Goal: Download file/media

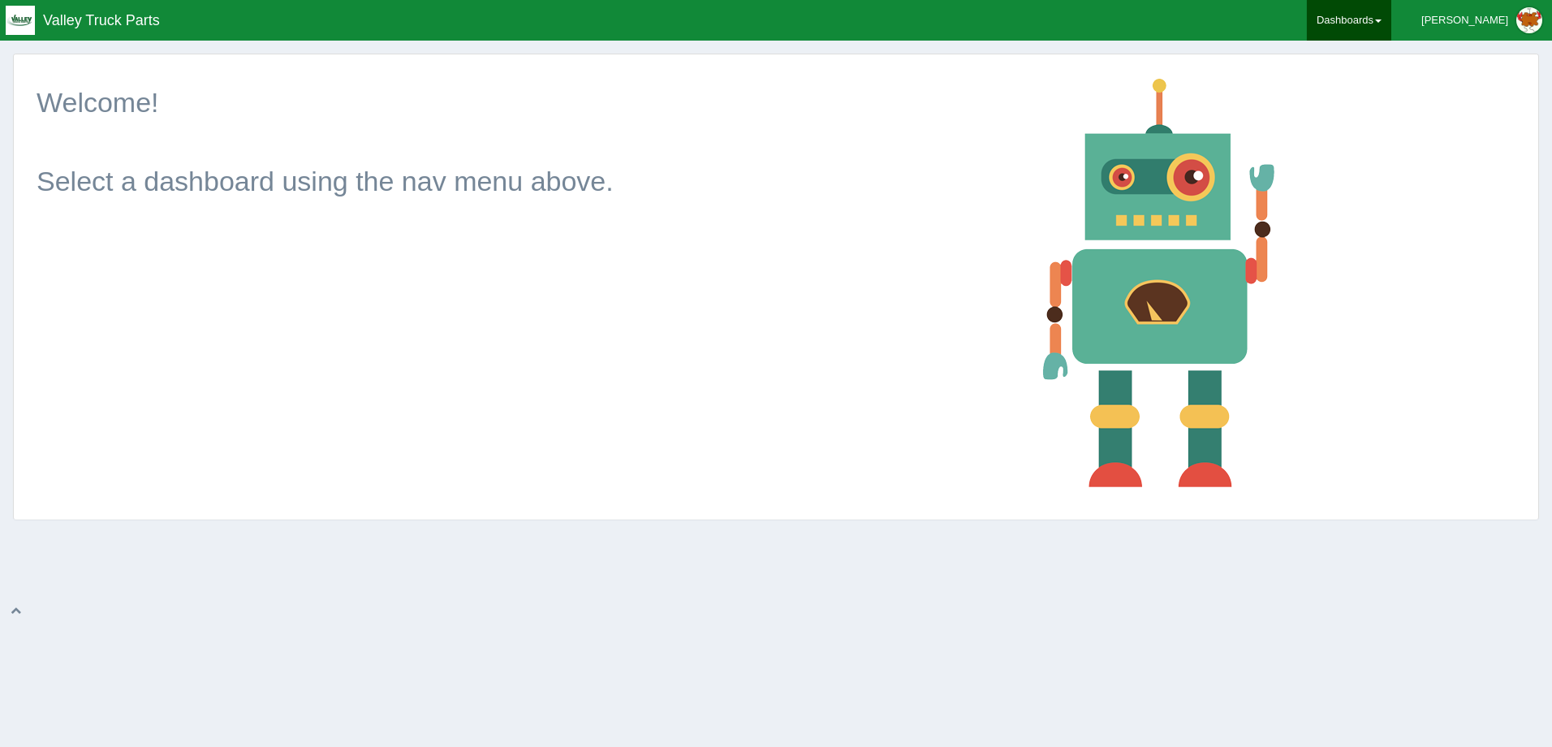
click at [1378, 22] on link "Dashboards" at bounding box center [1349, 20] width 84 height 41
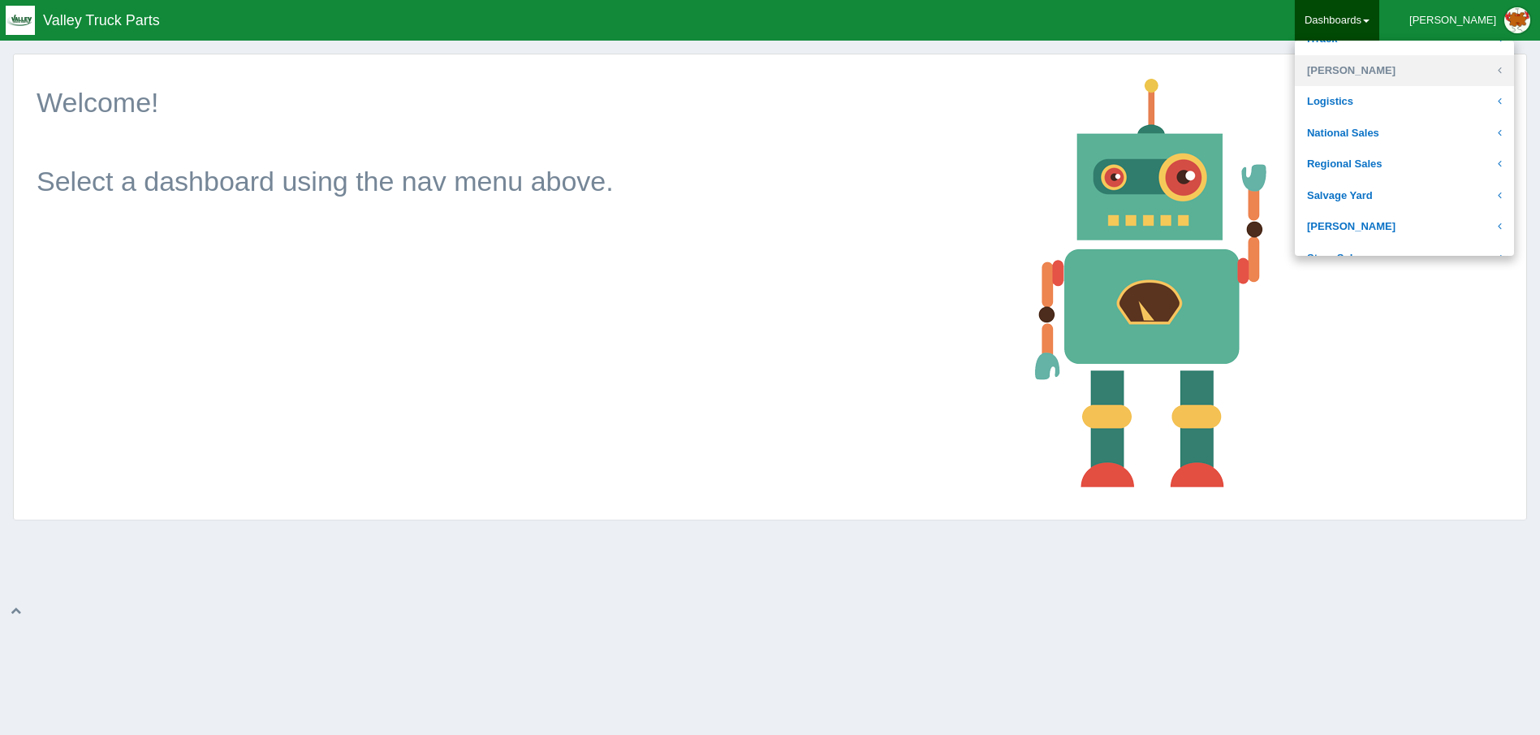
scroll to position [325, 0]
click at [1386, 73] on link "Logistics" at bounding box center [1404, 76] width 219 height 32
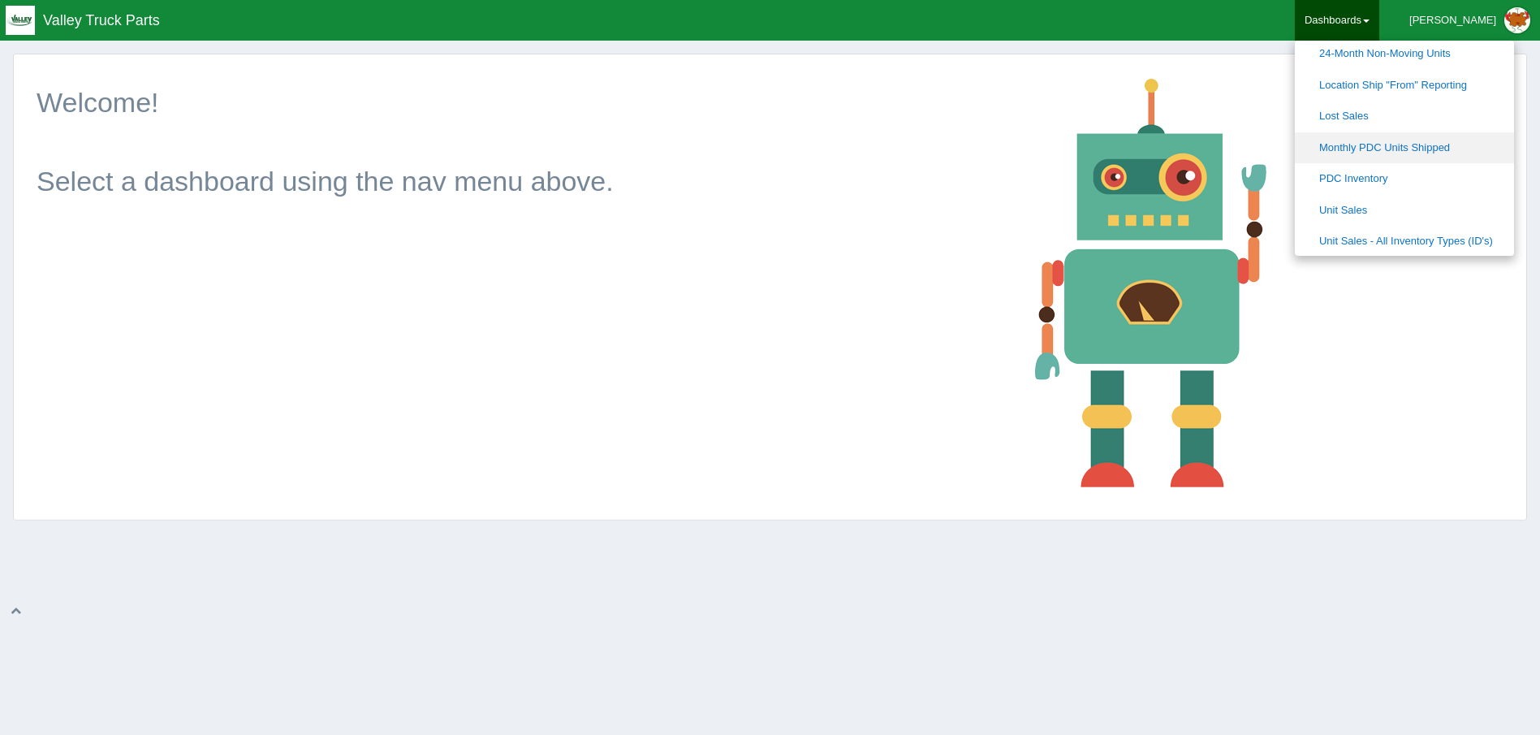
scroll to position [568, 0]
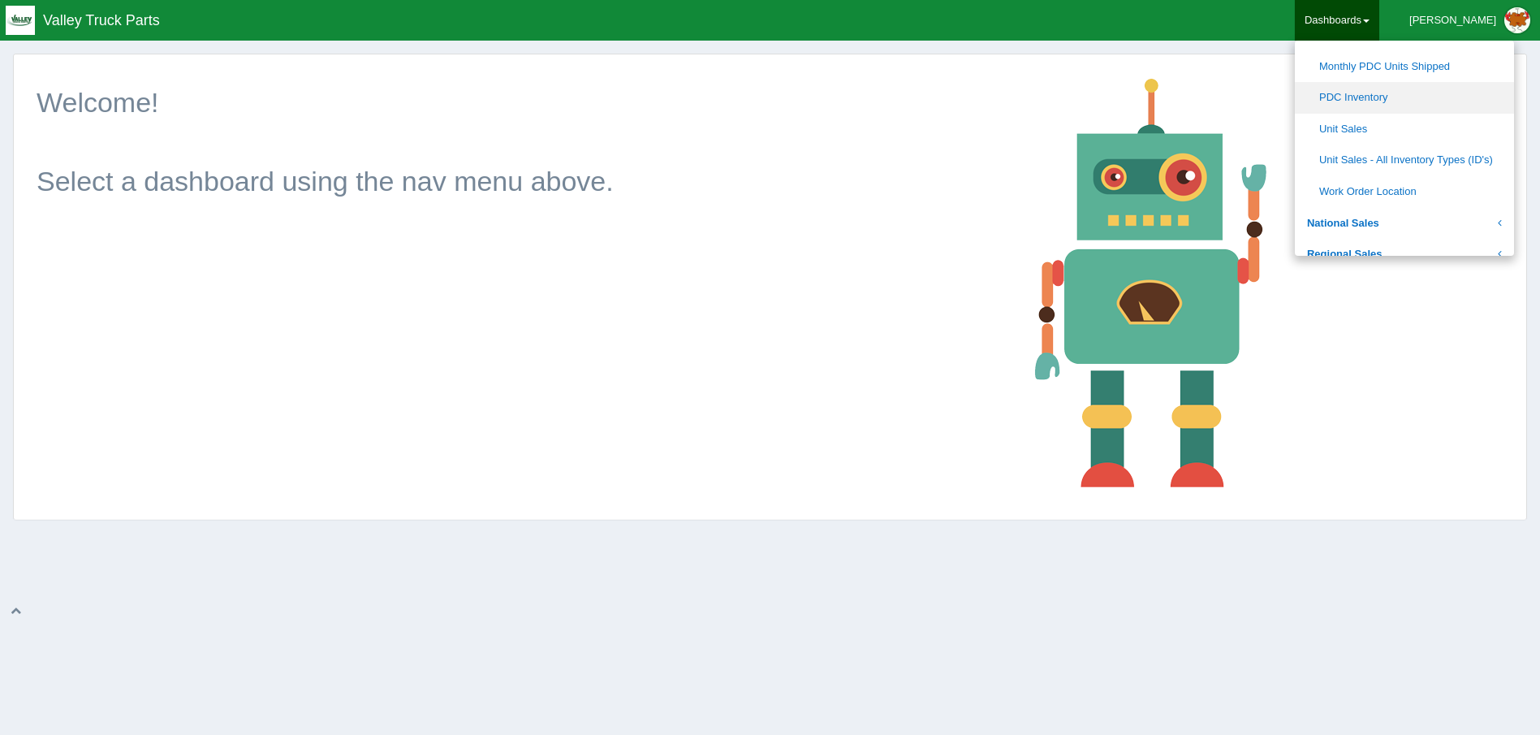
click at [1427, 97] on link "PDC Inventory" at bounding box center [1404, 98] width 219 height 32
click at [1386, 93] on link "PDC Inventory" at bounding box center [1404, 98] width 219 height 32
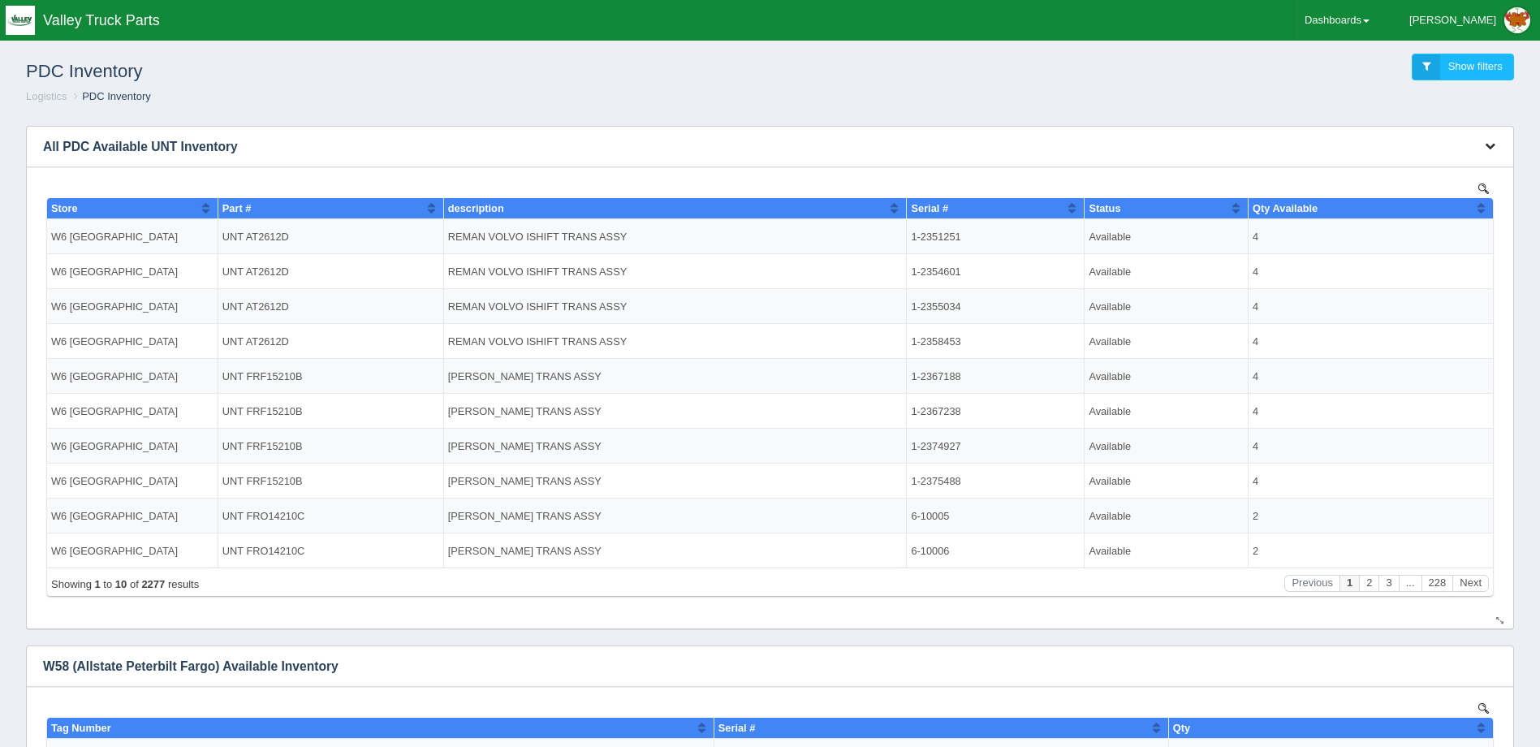
click at [1483, 144] on button "button" at bounding box center [1490, 146] width 22 height 25
click at [1438, 170] on link "Download CSV" at bounding box center [1436, 171] width 130 height 24
